Goal: Transaction & Acquisition: Obtain resource

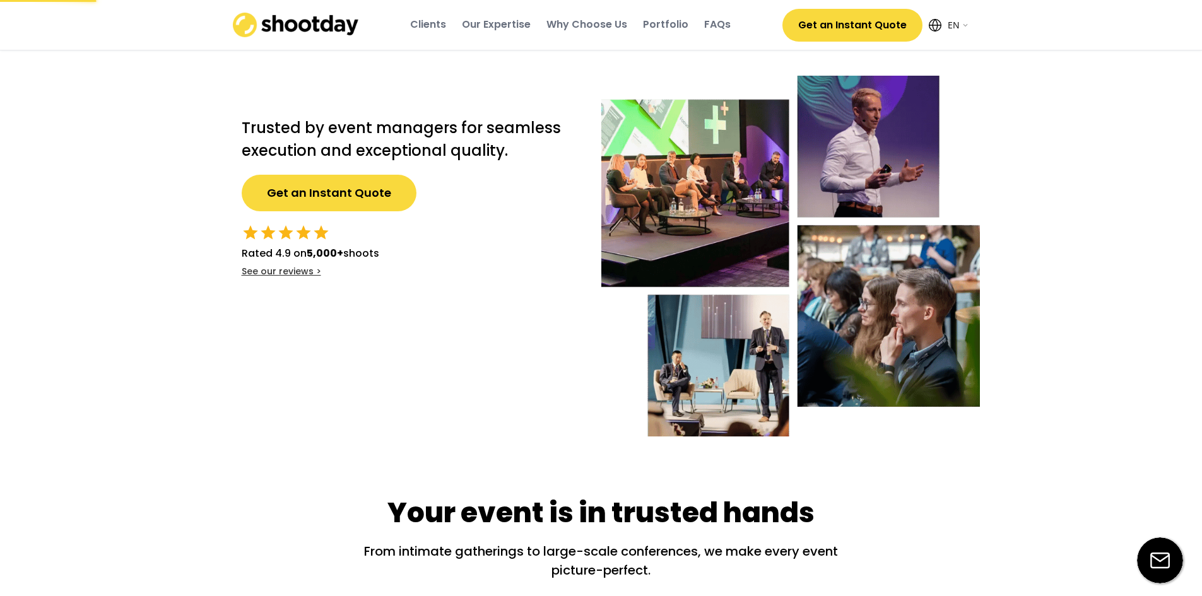
select select ""en""
click at [719, 27] on div "FAQs" at bounding box center [717, 25] width 27 height 14
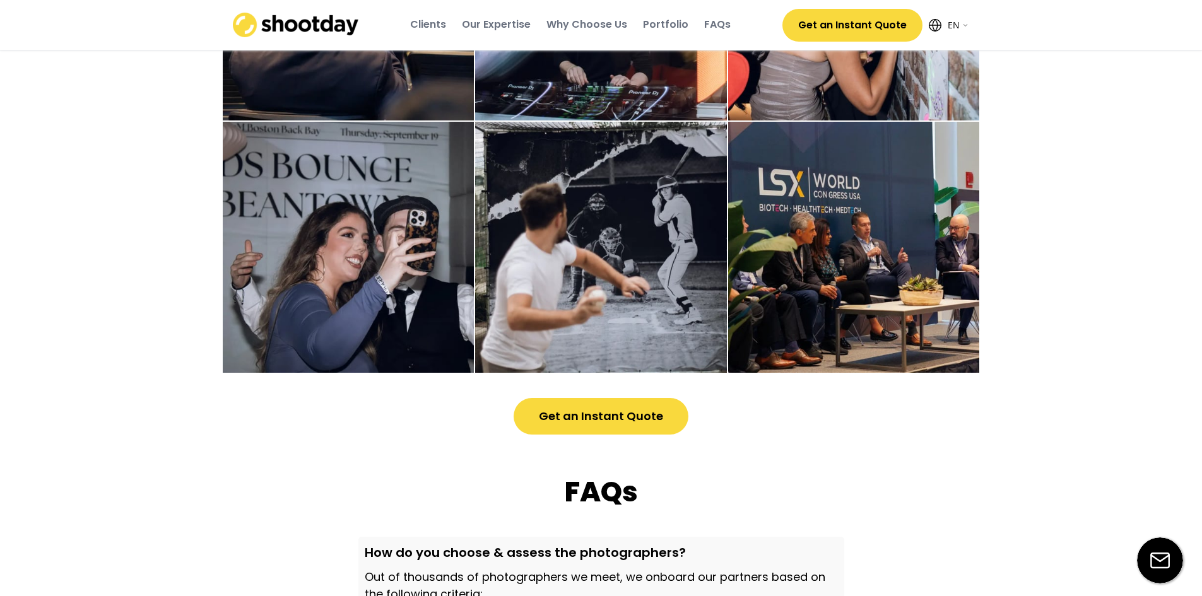
scroll to position [3233, 0]
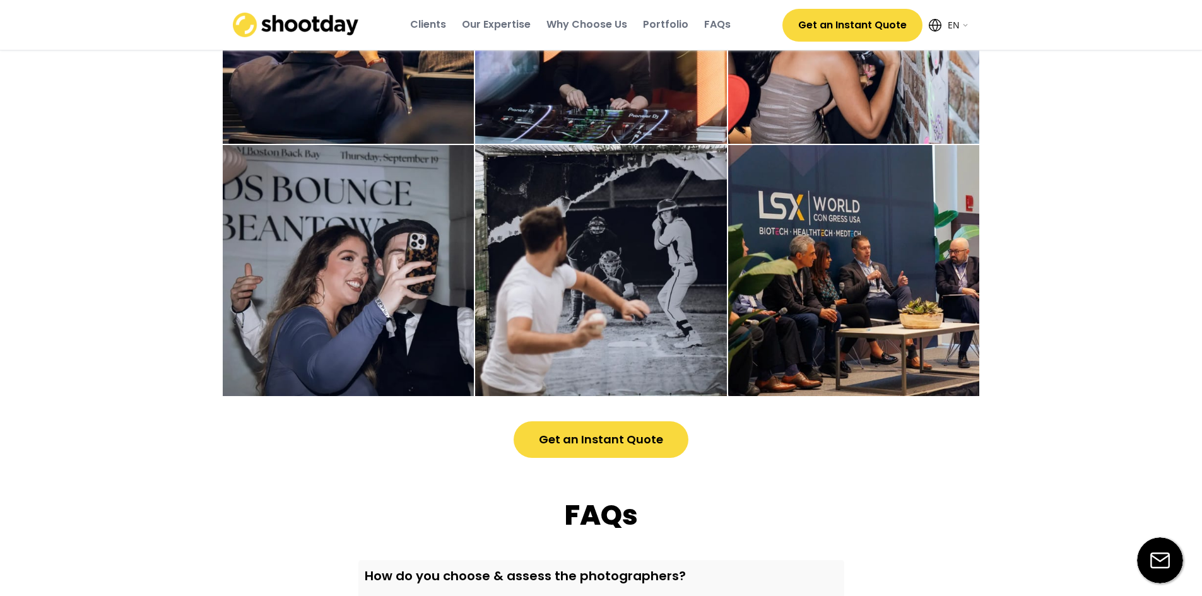
click at [662, 27] on div "Portfolio" at bounding box center [665, 25] width 45 height 14
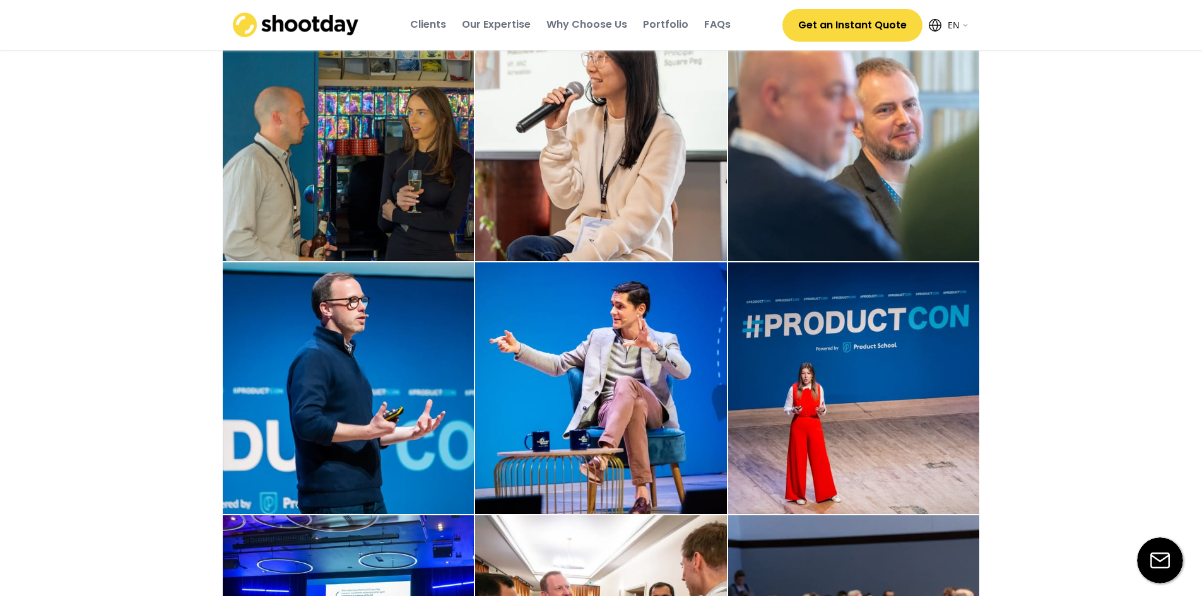
scroll to position [1723, 0]
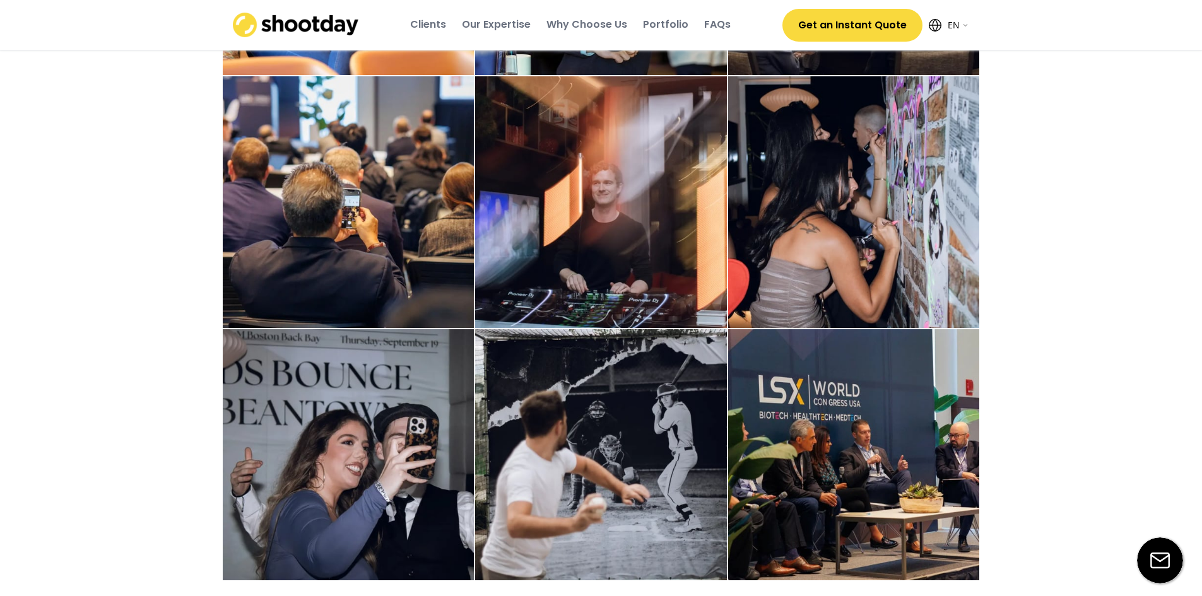
click at [493, 15] on div "Our Expertise" at bounding box center [496, 25] width 69 height 34
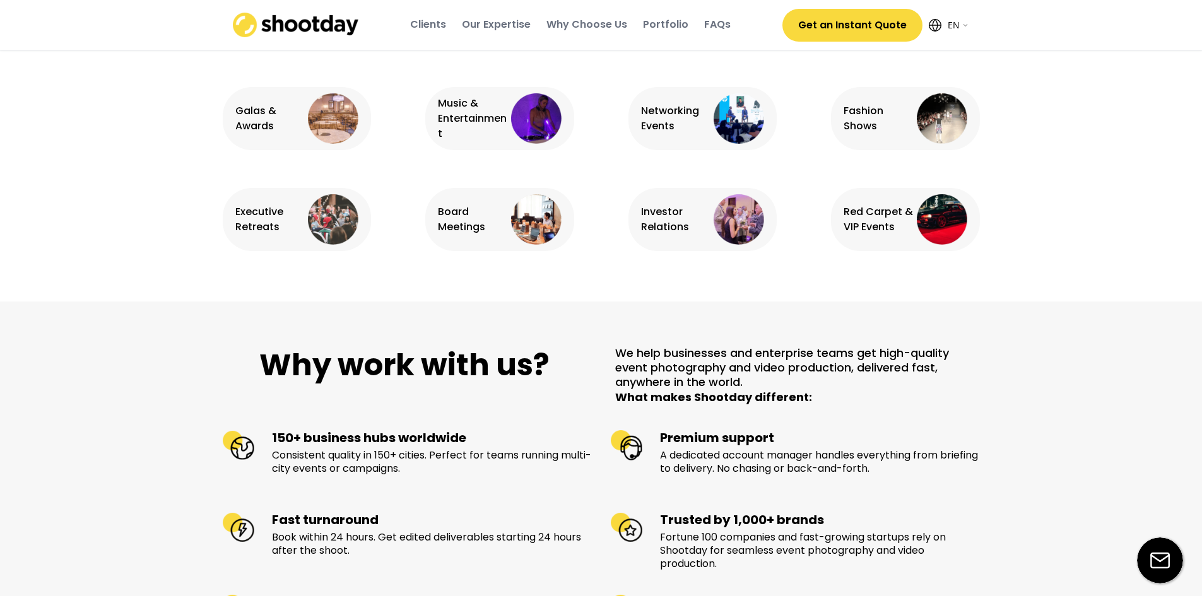
scroll to position [791, 0]
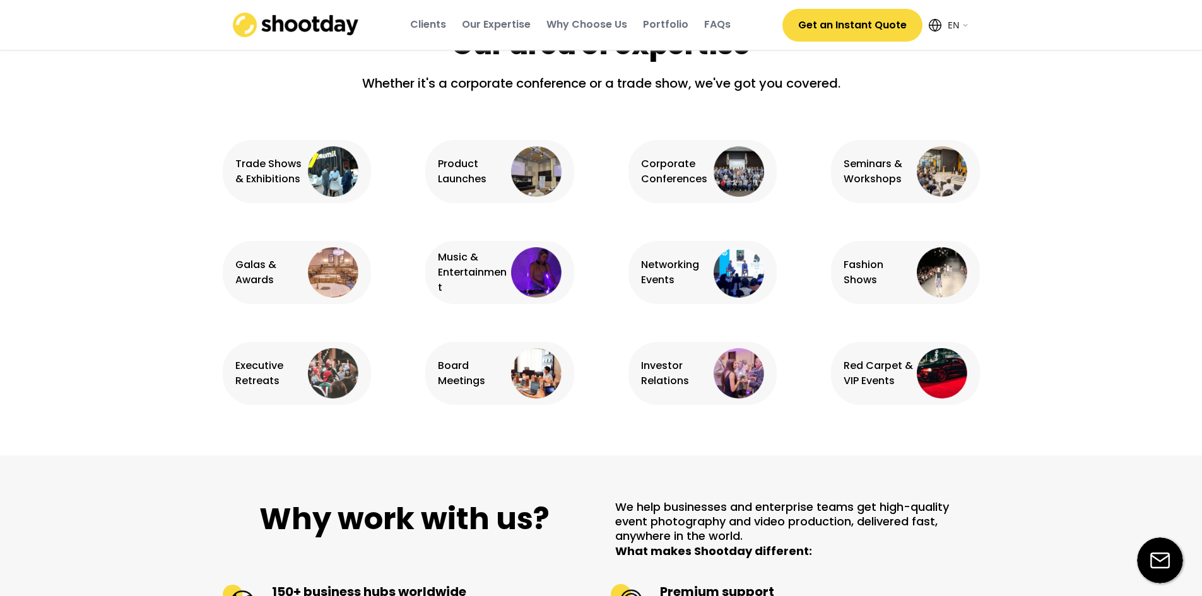
click at [433, 21] on div "Clients" at bounding box center [428, 25] width 36 height 14
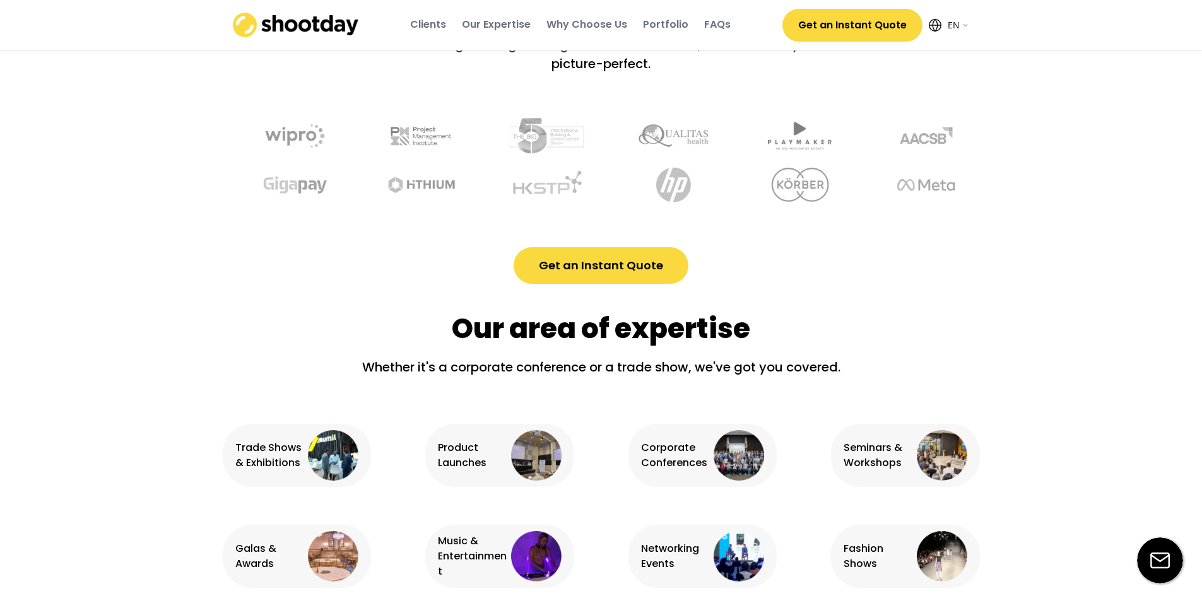
scroll to position [468, 0]
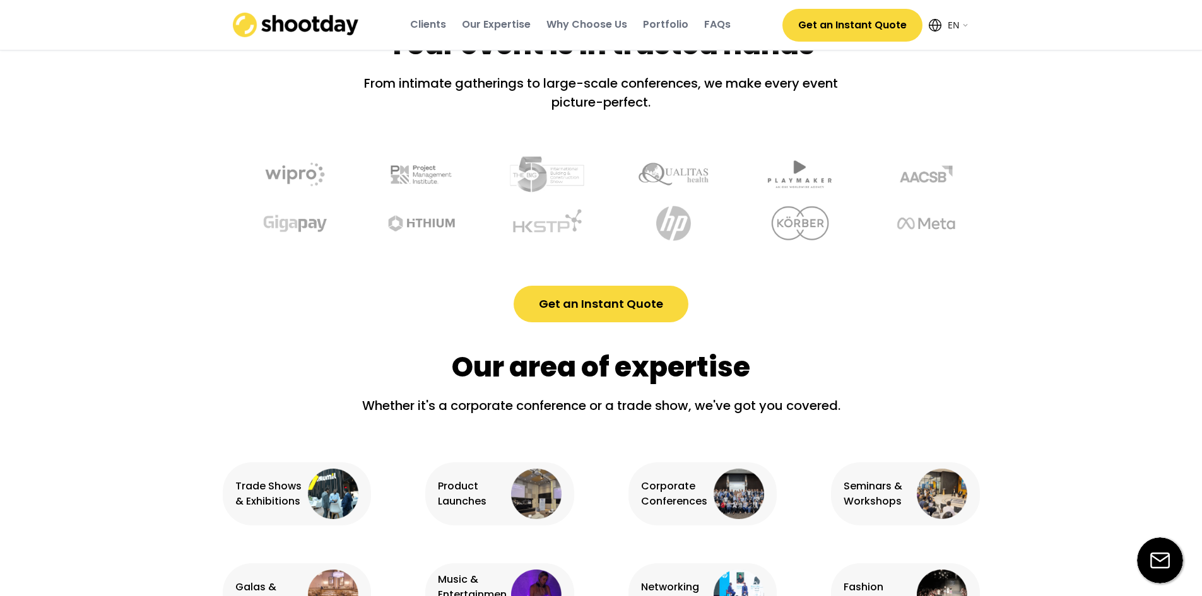
click at [841, 25] on button "Get an Instant Quote" at bounding box center [853, 25] width 140 height 33
